Goal: Transaction & Acquisition: Purchase product/service

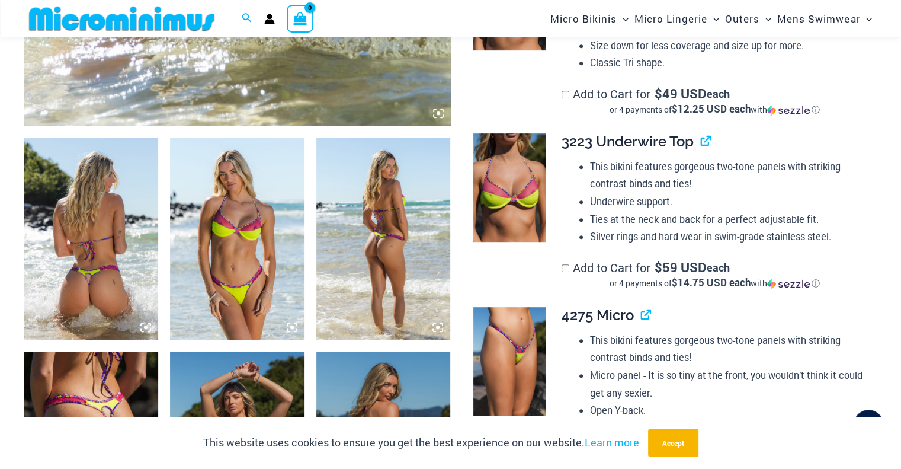
scroll to position [643, 0]
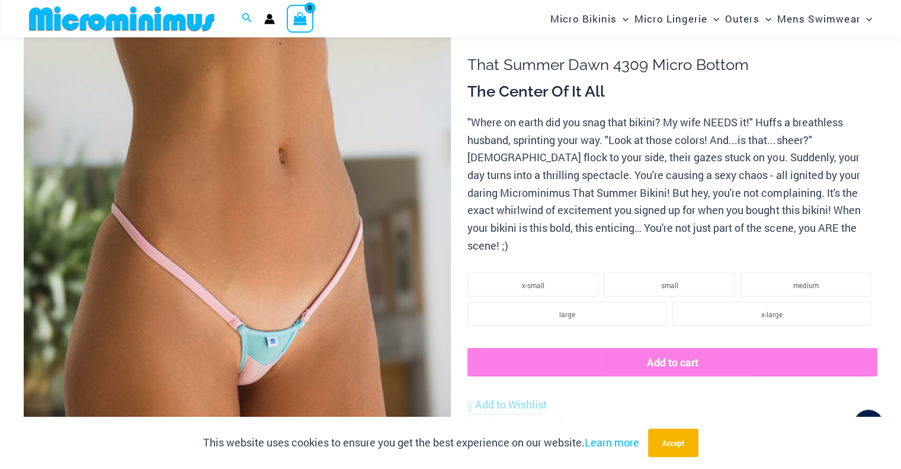
scroll to position [109, 0]
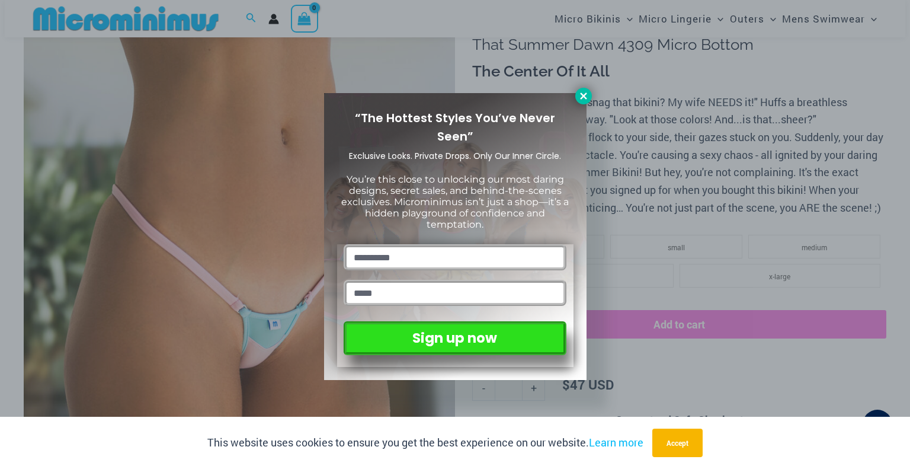
click at [585, 101] on button at bounding box center [583, 96] width 17 height 17
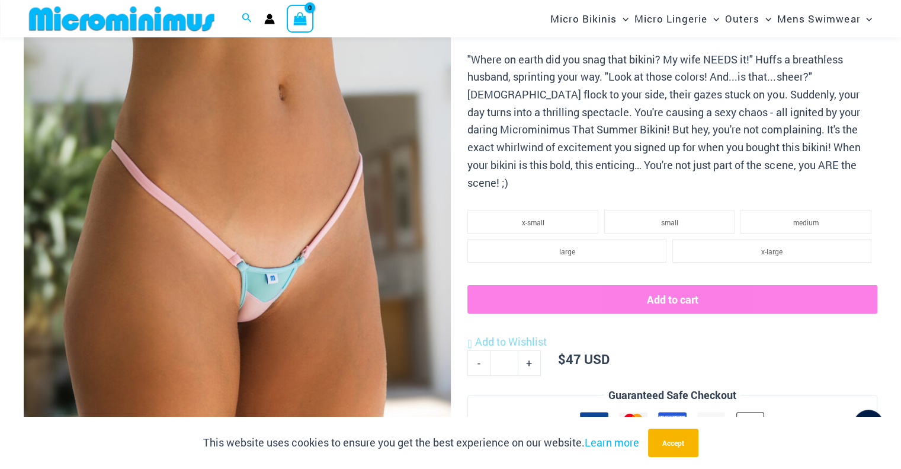
scroll to position [168, 0]
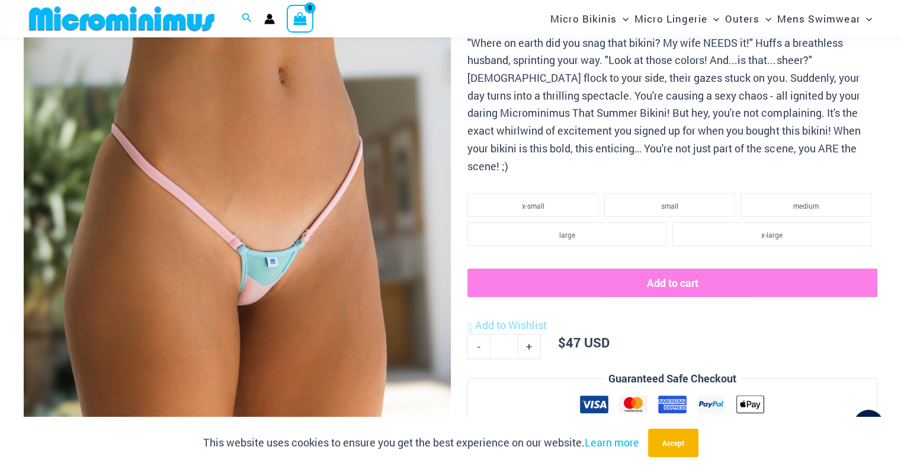
click at [239, 279] on img at bounding box center [237, 260] width 427 height 640
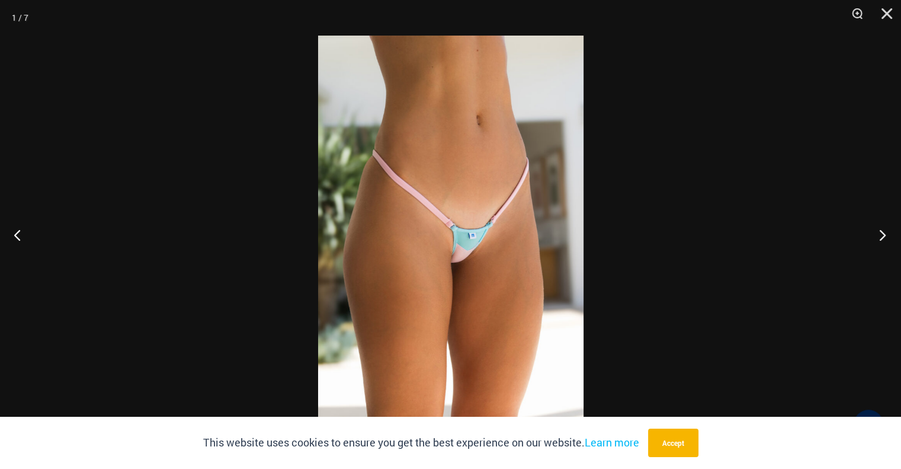
click at [874, 237] on button "Next" at bounding box center [879, 234] width 44 height 59
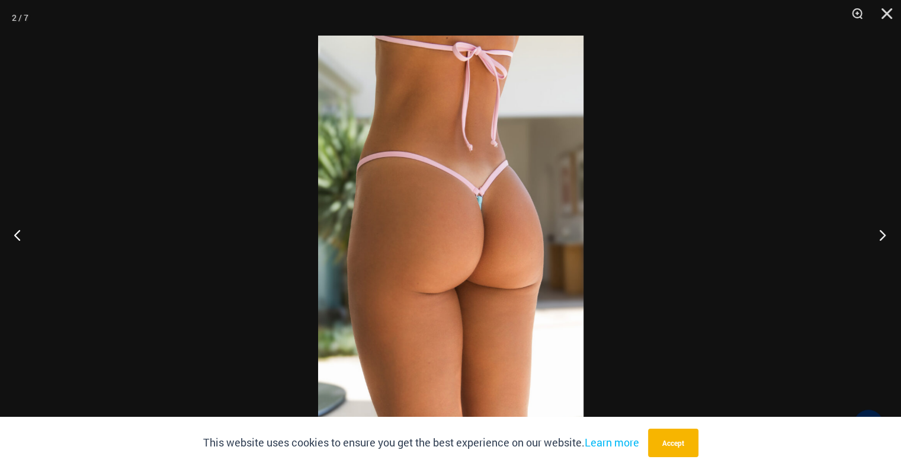
click at [874, 237] on button "Next" at bounding box center [879, 234] width 44 height 59
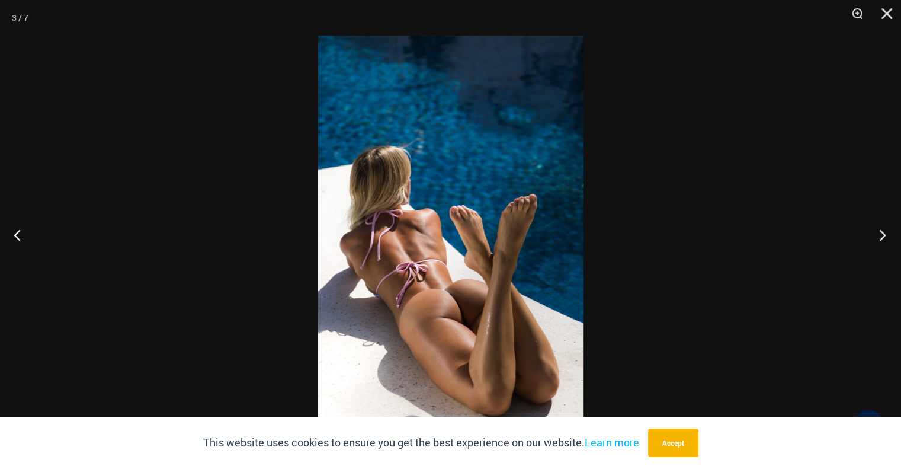
click at [874, 237] on button "Next" at bounding box center [879, 234] width 44 height 59
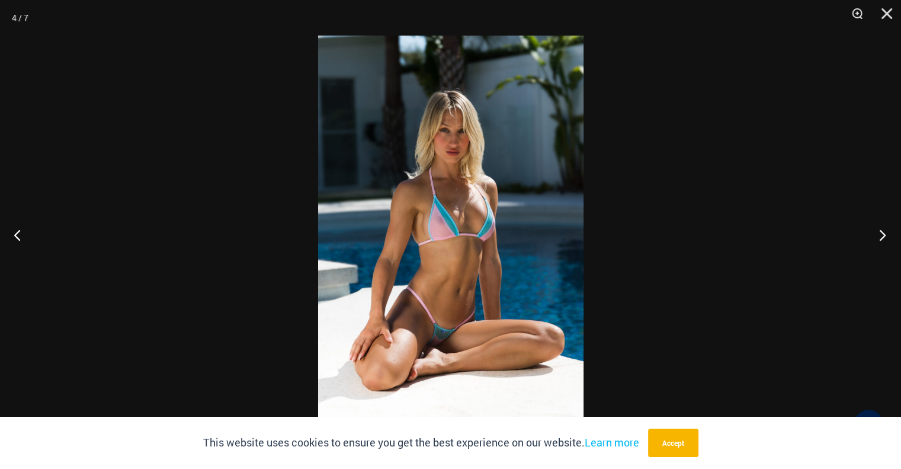
click at [874, 237] on button "Next" at bounding box center [879, 234] width 44 height 59
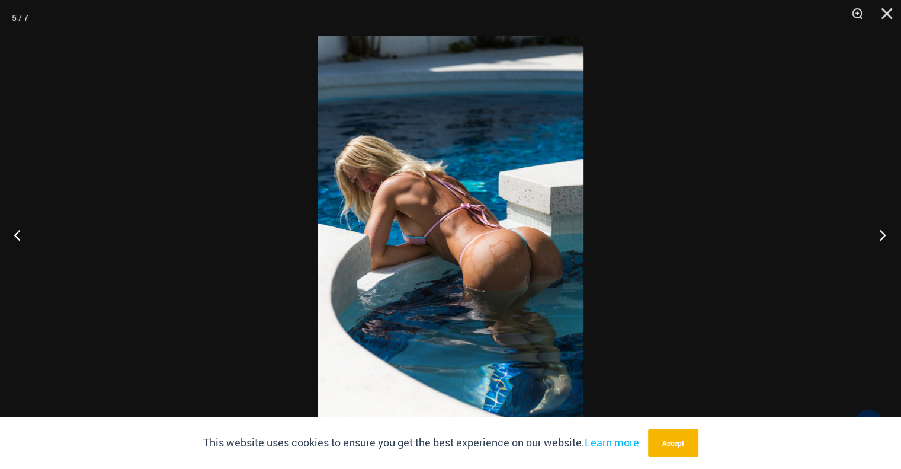
click at [874, 237] on button "Next" at bounding box center [879, 234] width 44 height 59
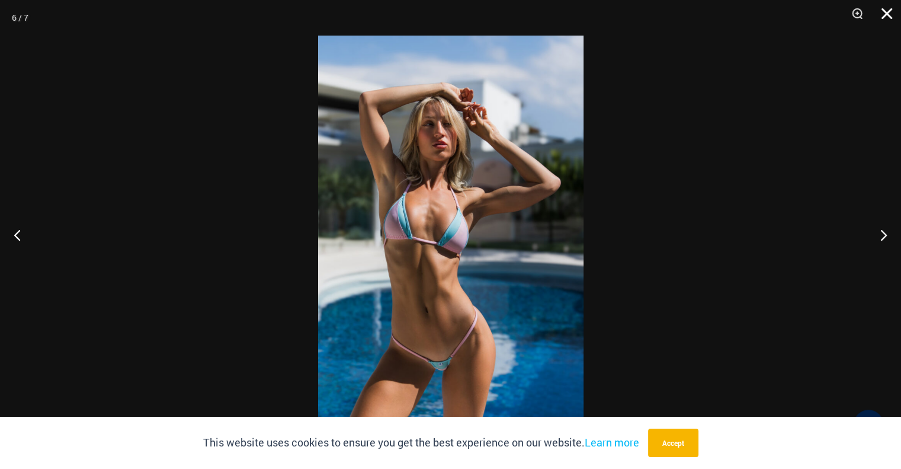
click at [887, 14] on button "Close" at bounding box center [883, 18] width 30 height 36
